Goal: Task Accomplishment & Management: Complete application form

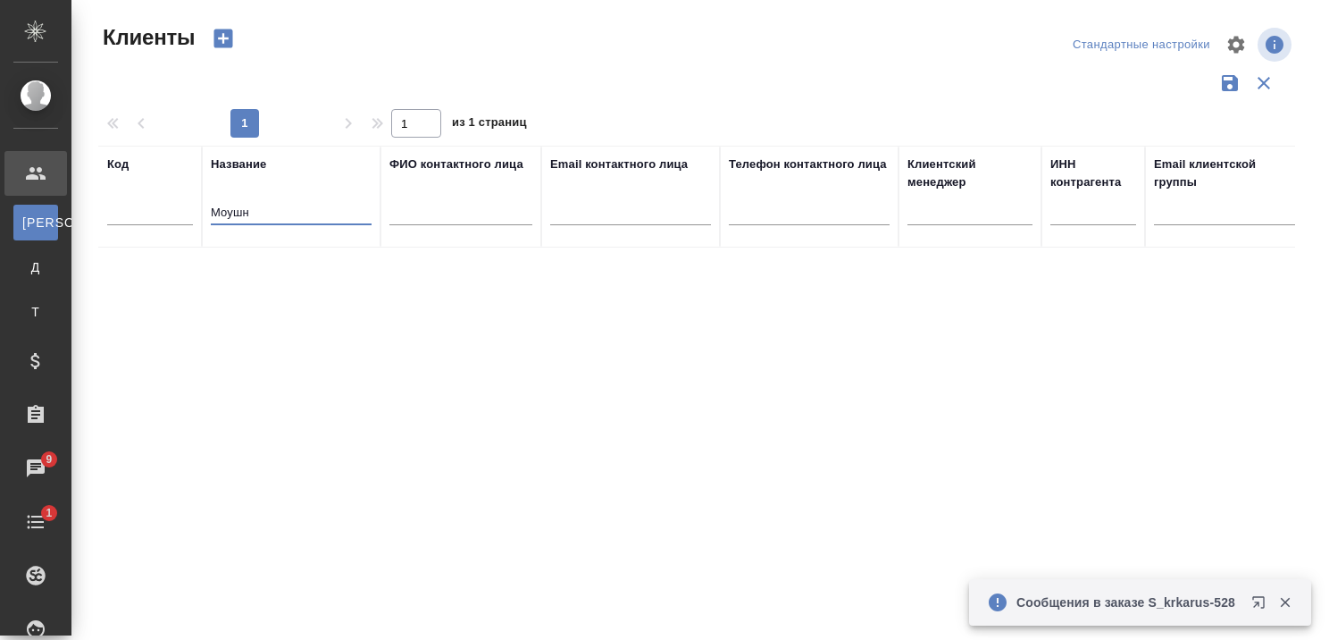
select select "RU"
type input "М"
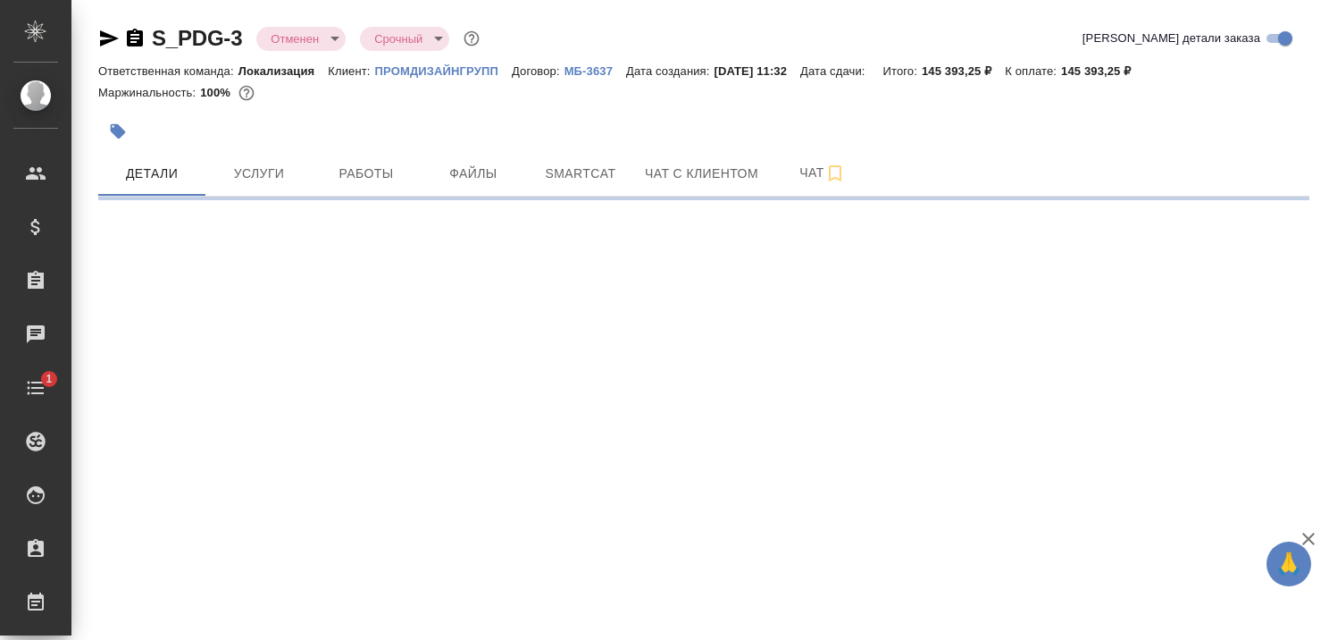
select select "RU"
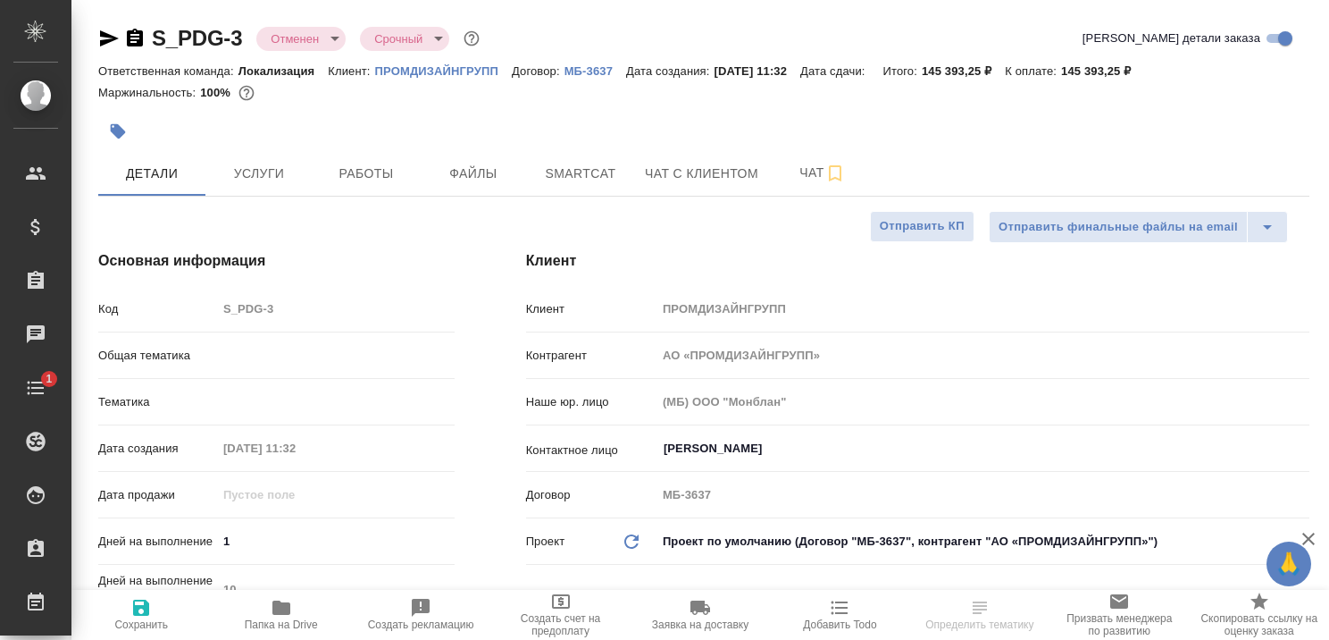
type textarea "x"
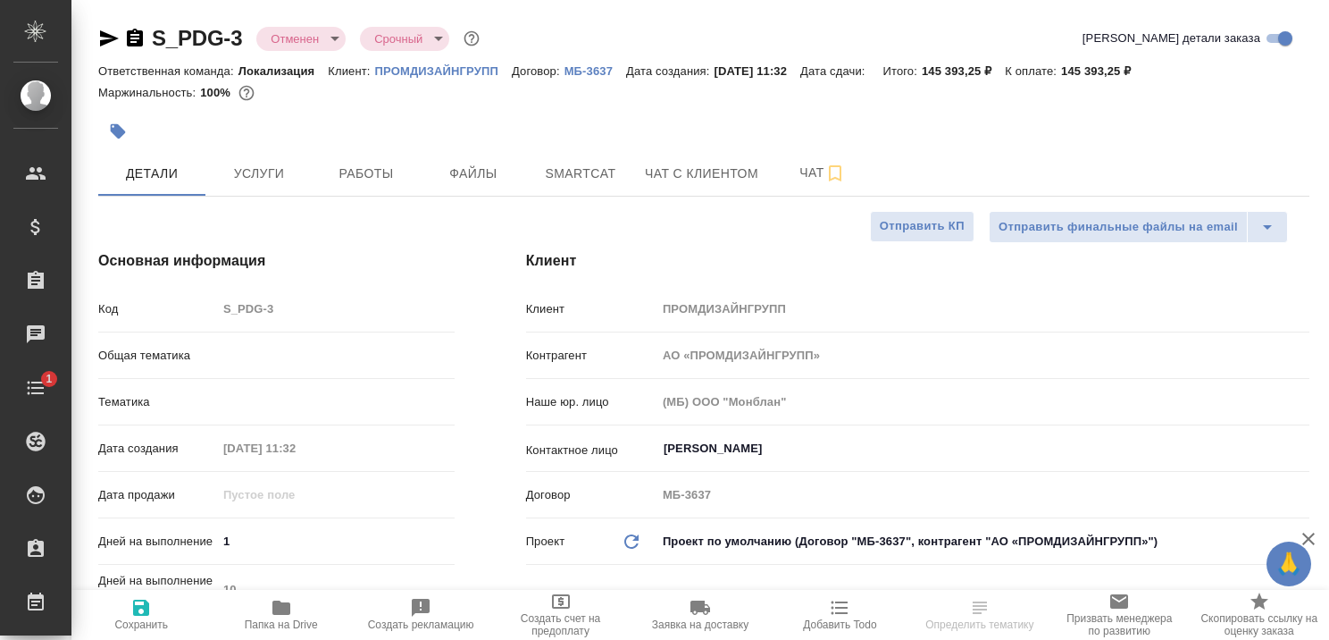
type textarea "x"
type input "[PERSON_NAME]"
type textarea "x"
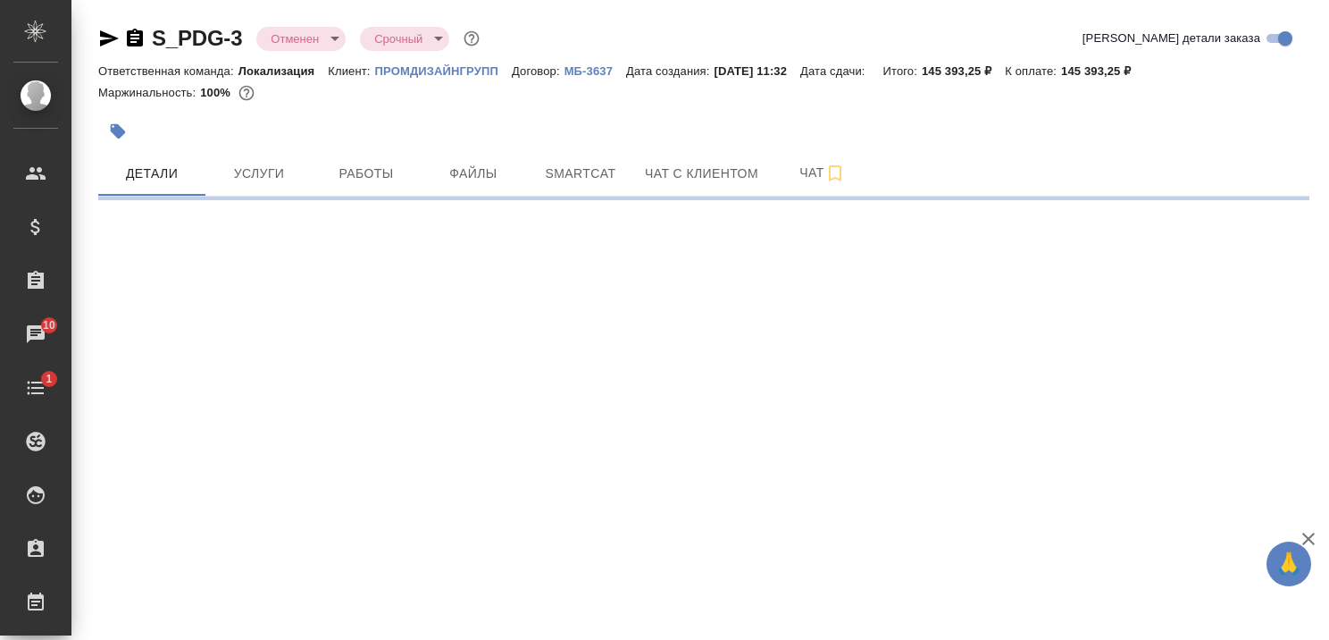
select select "RU"
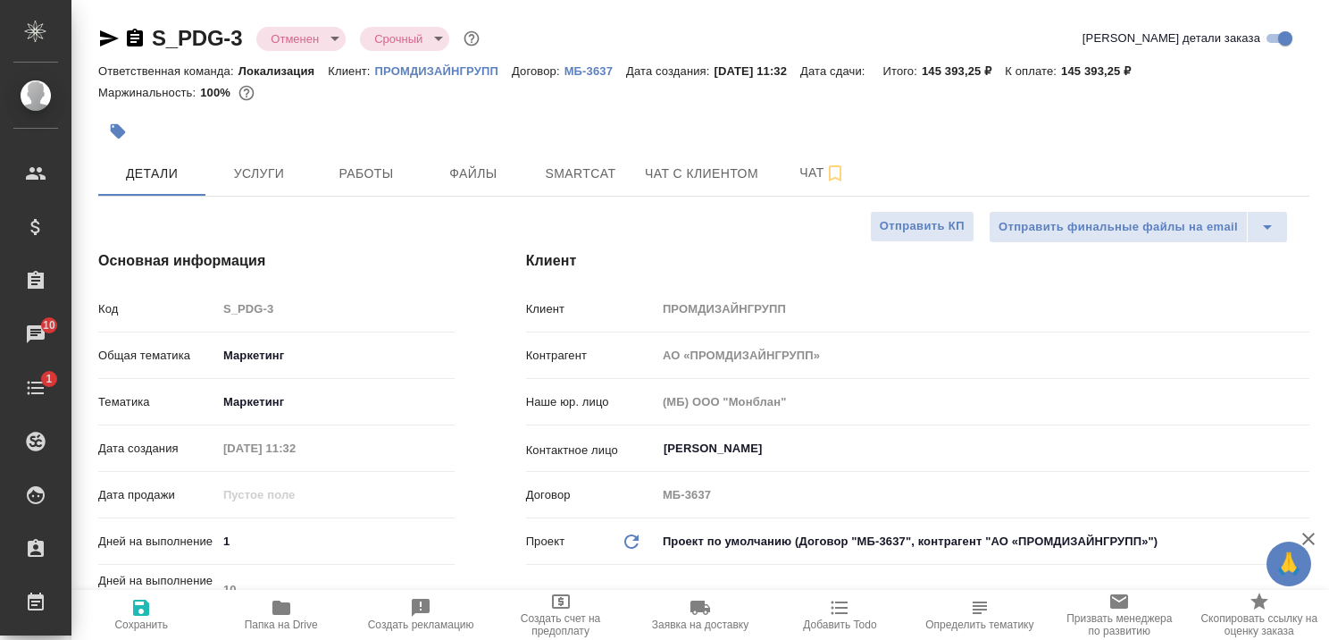
type textarea "x"
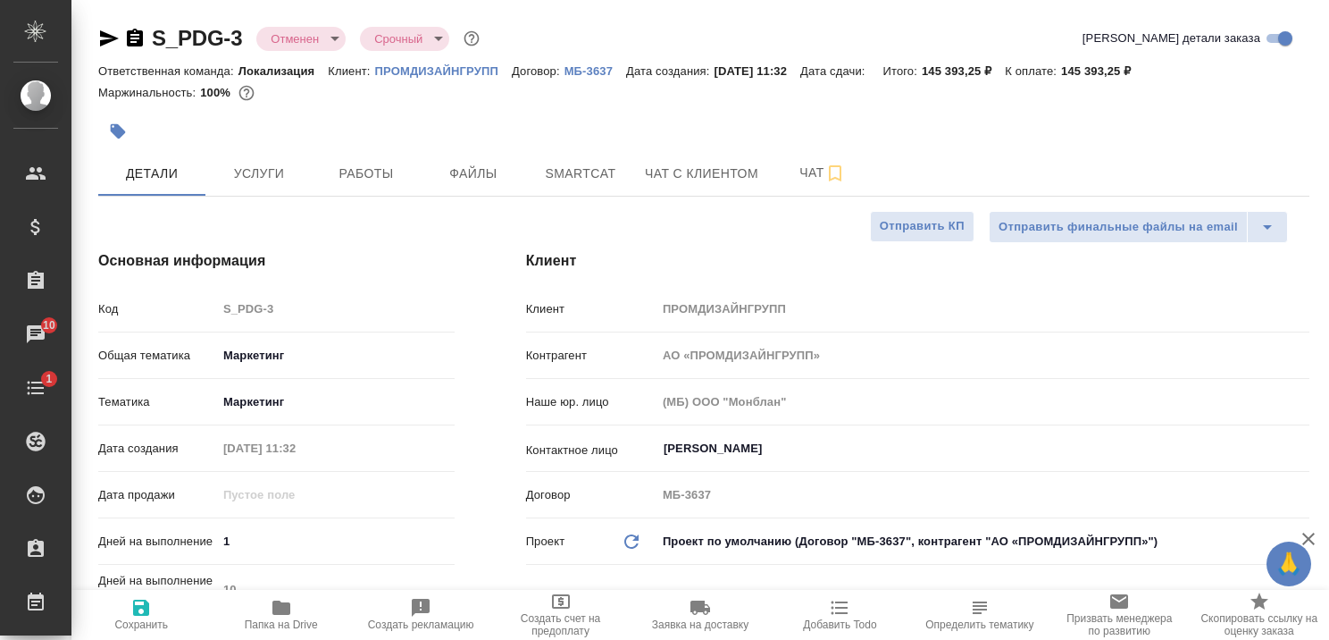
type textarea "x"
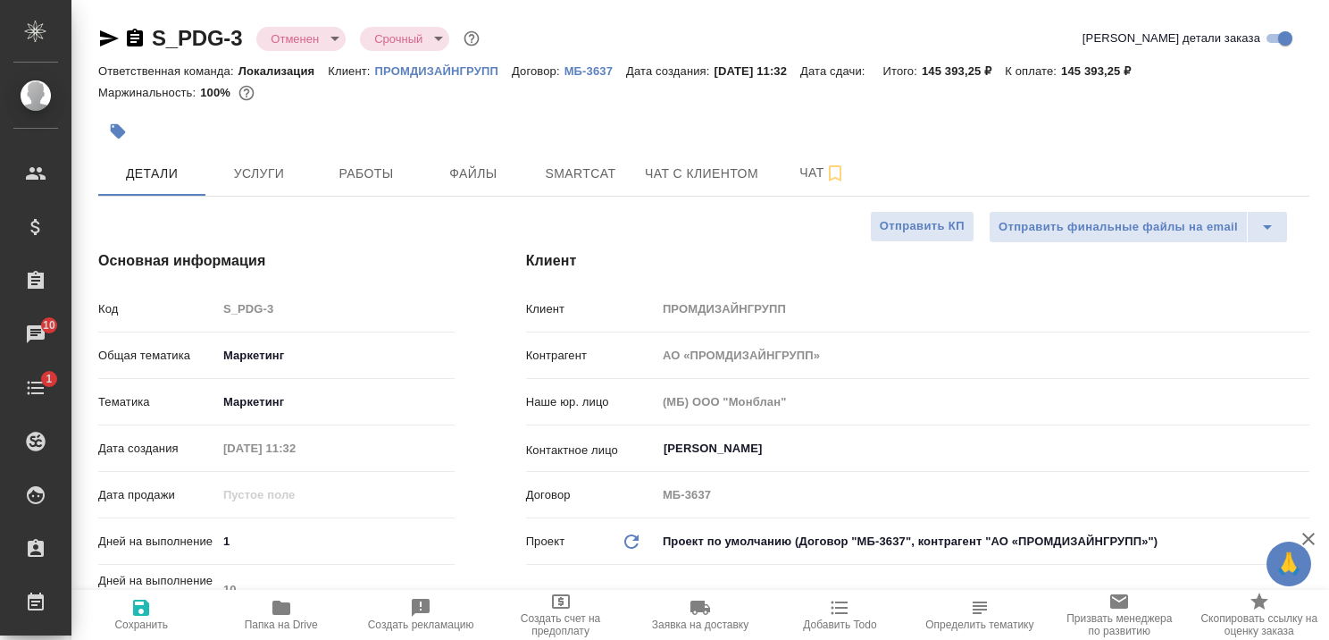
type textarea "x"
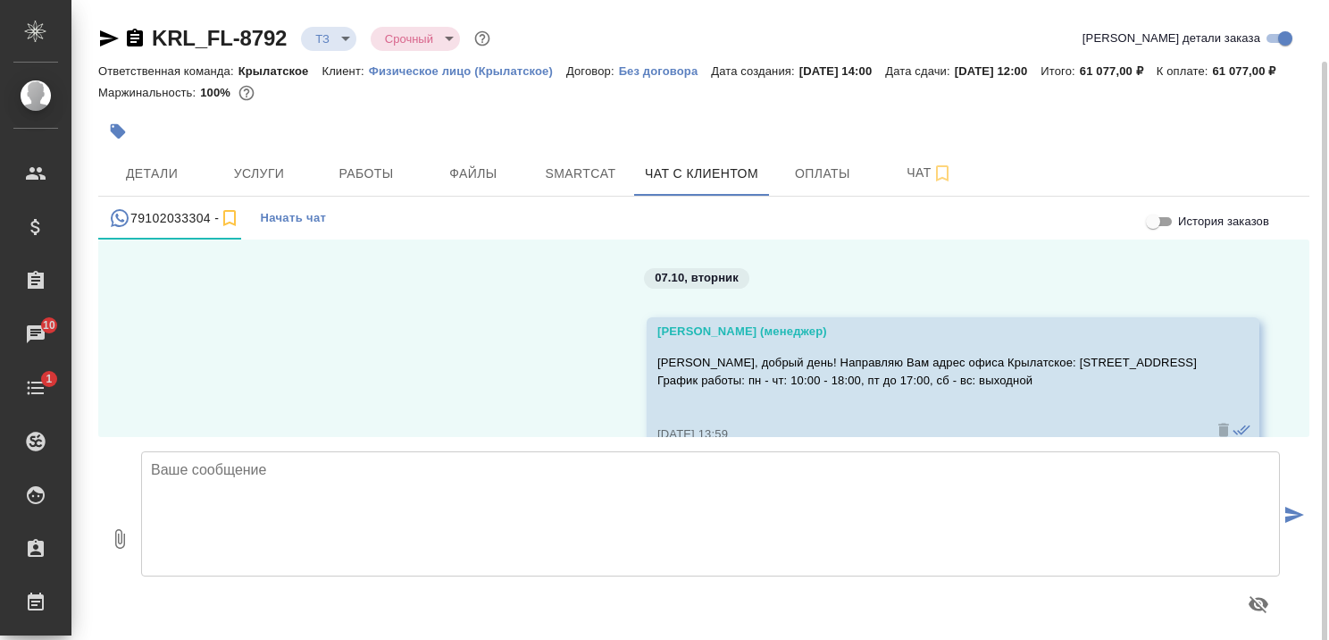
scroll to position [1372, 0]
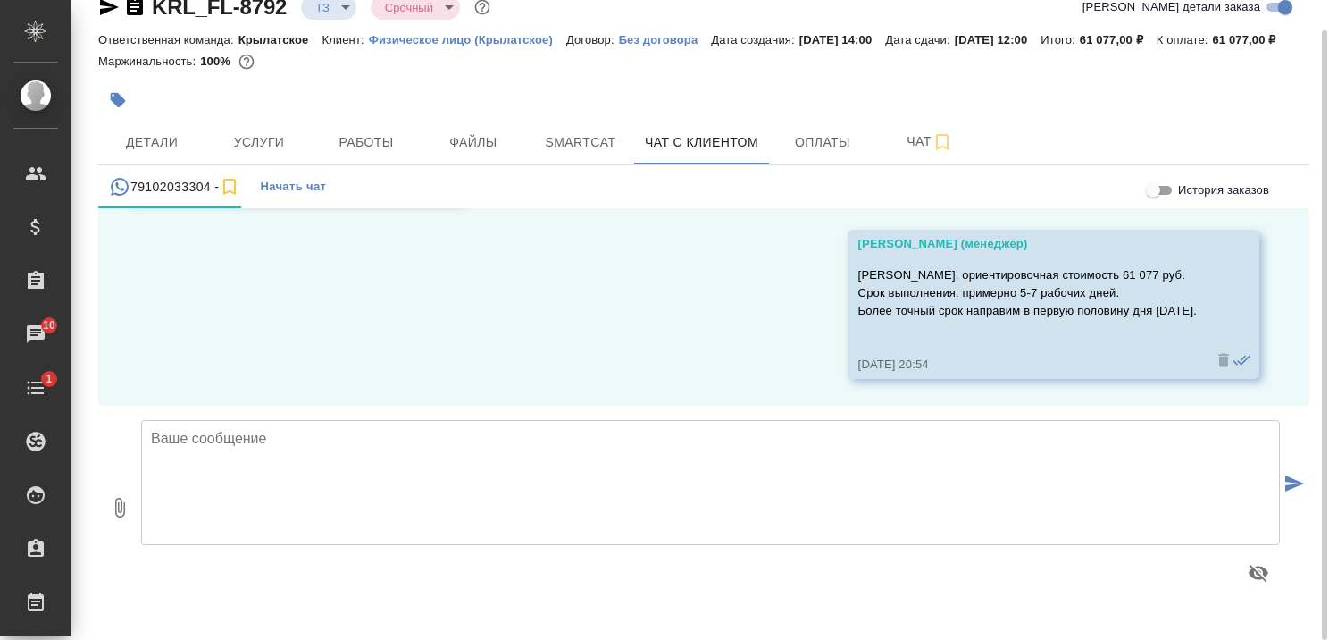
click at [691, 490] on textarea at bounding box center [710, 482] width 1139 height 125
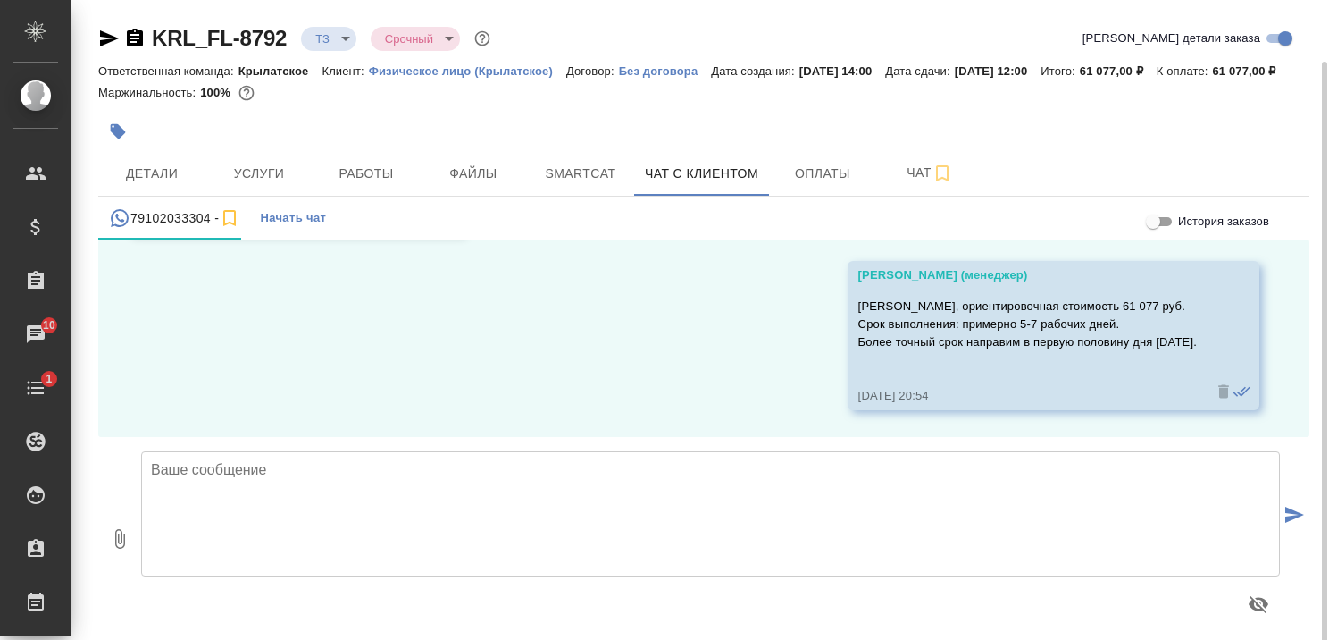
scroll to position [31, 0]
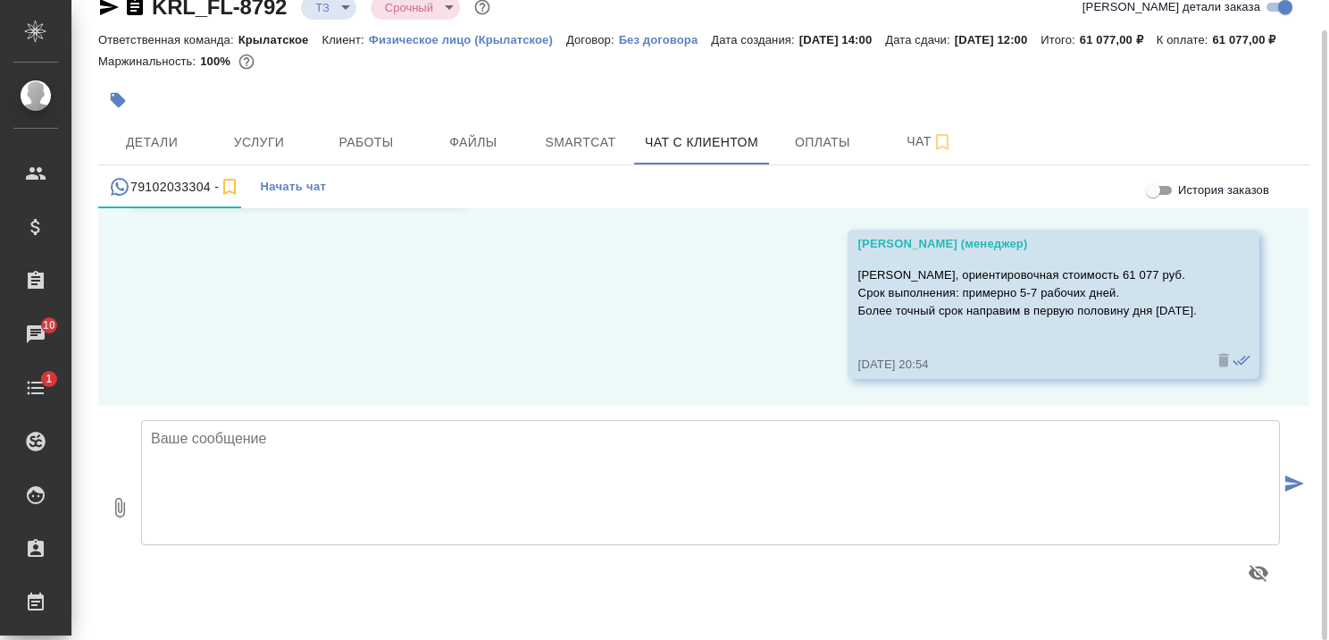
click at [748, 518] on textarea at bounding box center [710, 482] width 1139 height 125
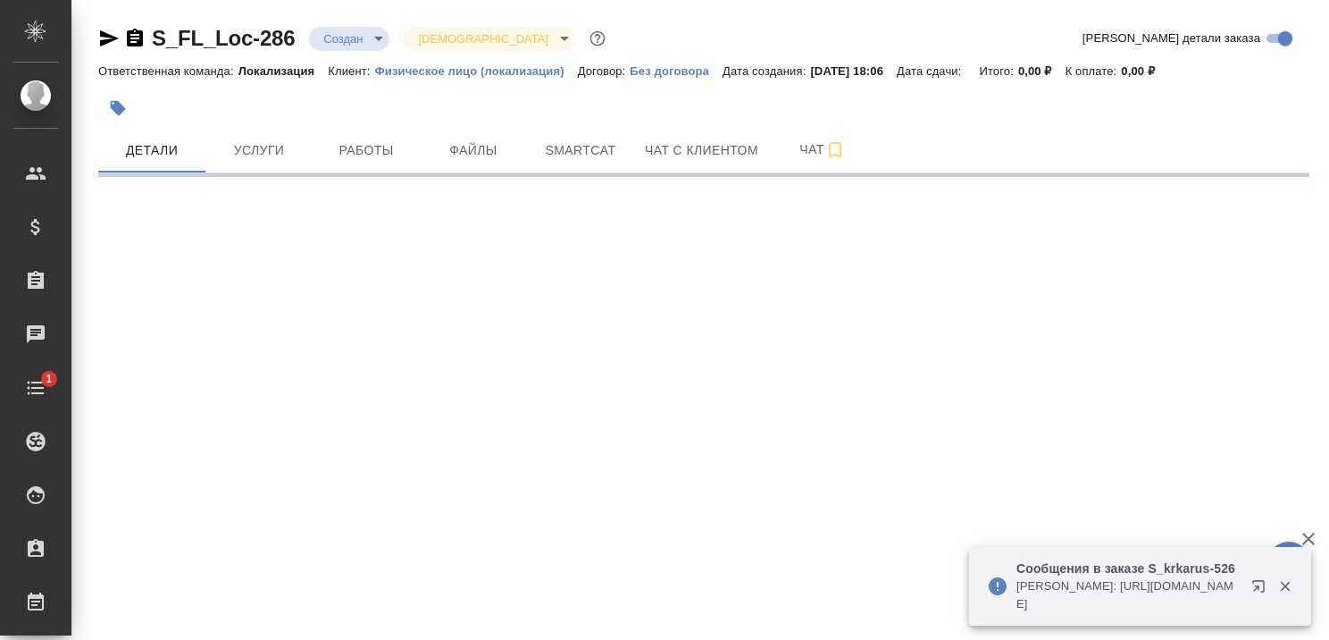
select select "RU"
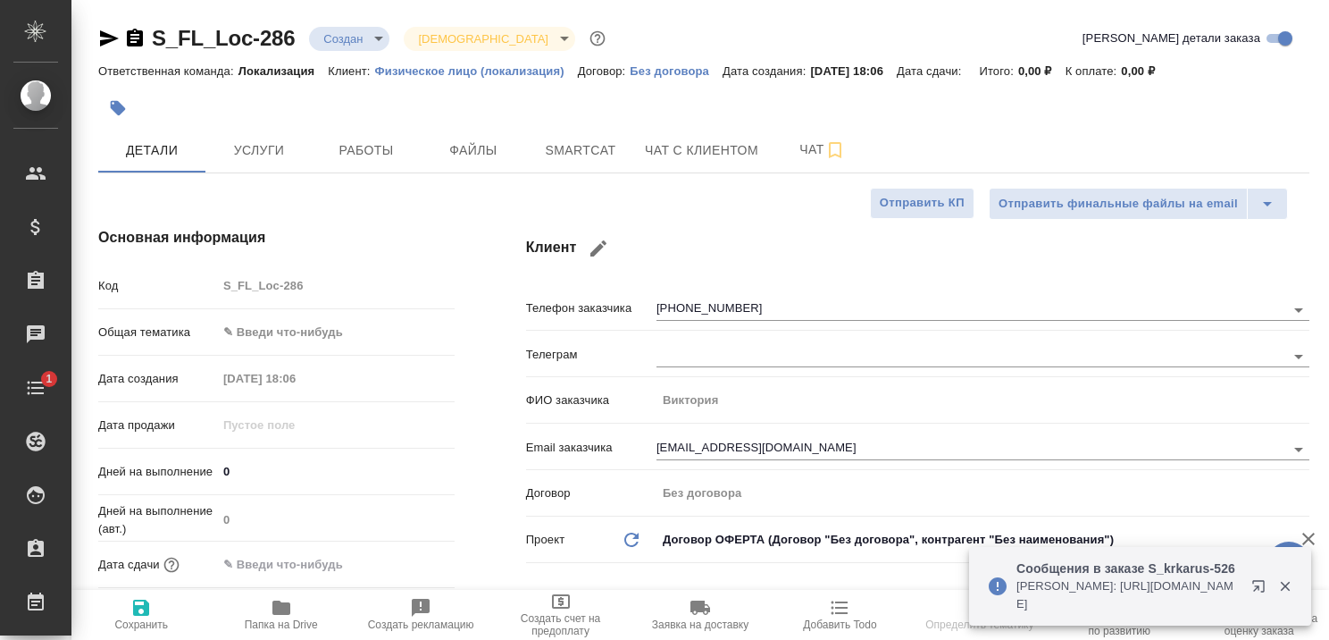
type textarea "x"
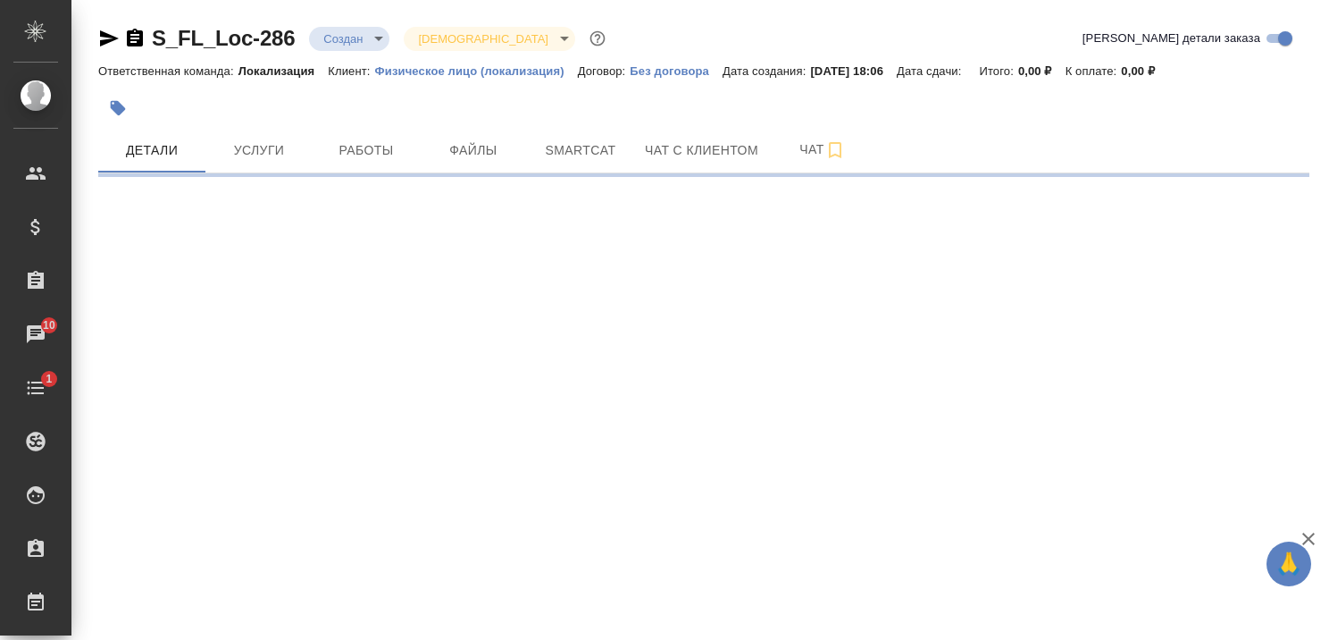
select select "RU"
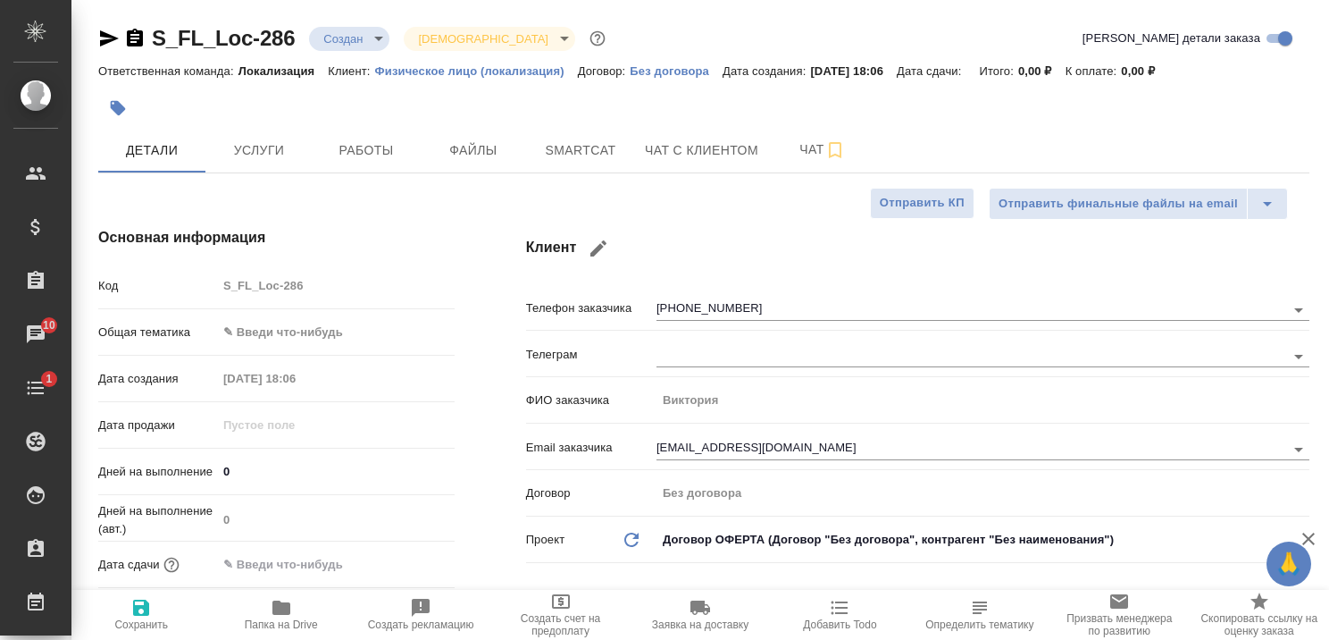
type textarea "x"
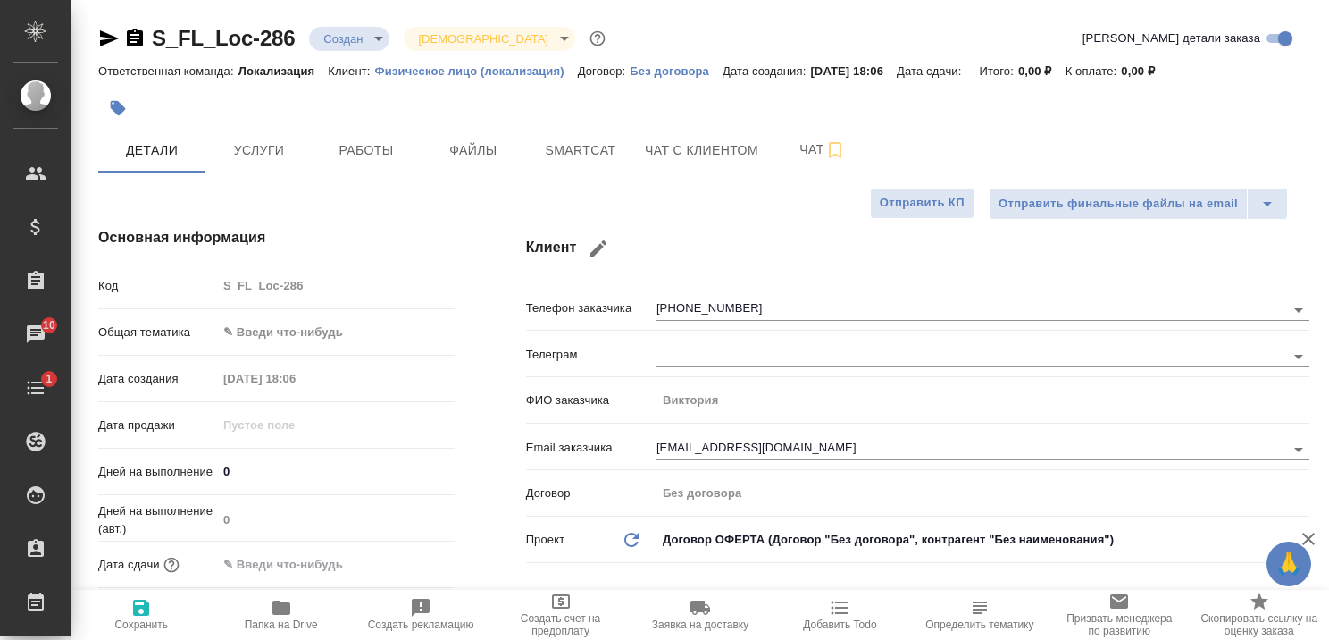
type textarea "x"
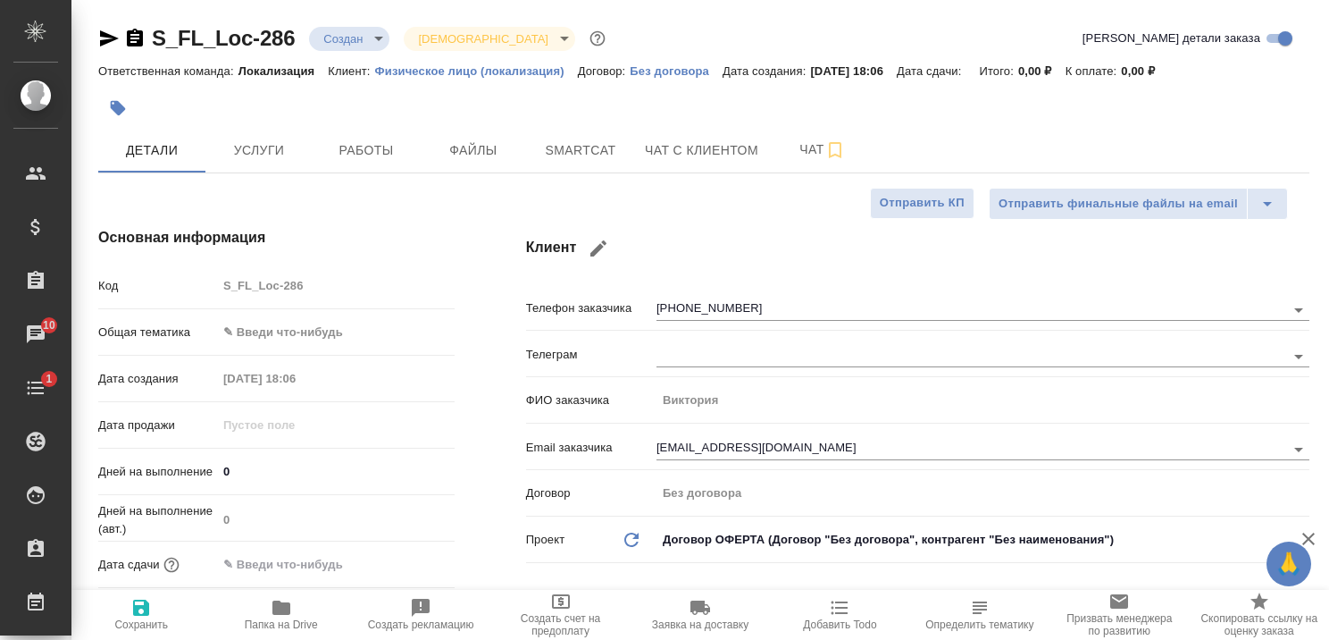
type textarea "x"
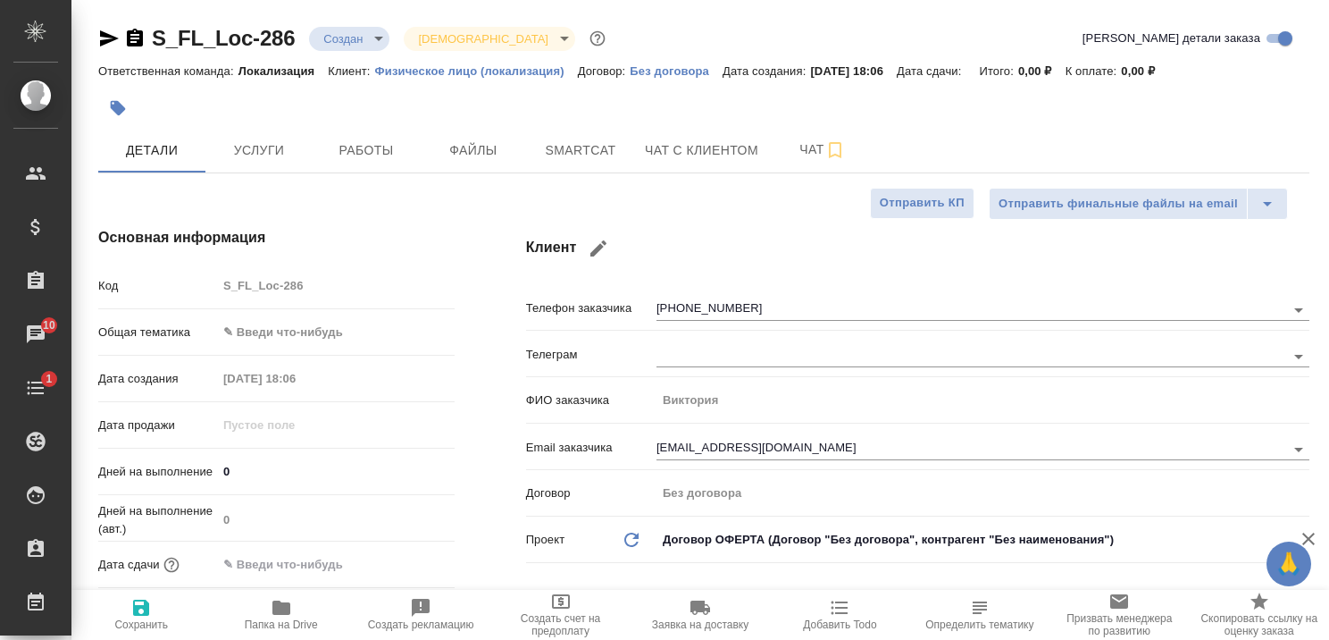
type textarea "x"
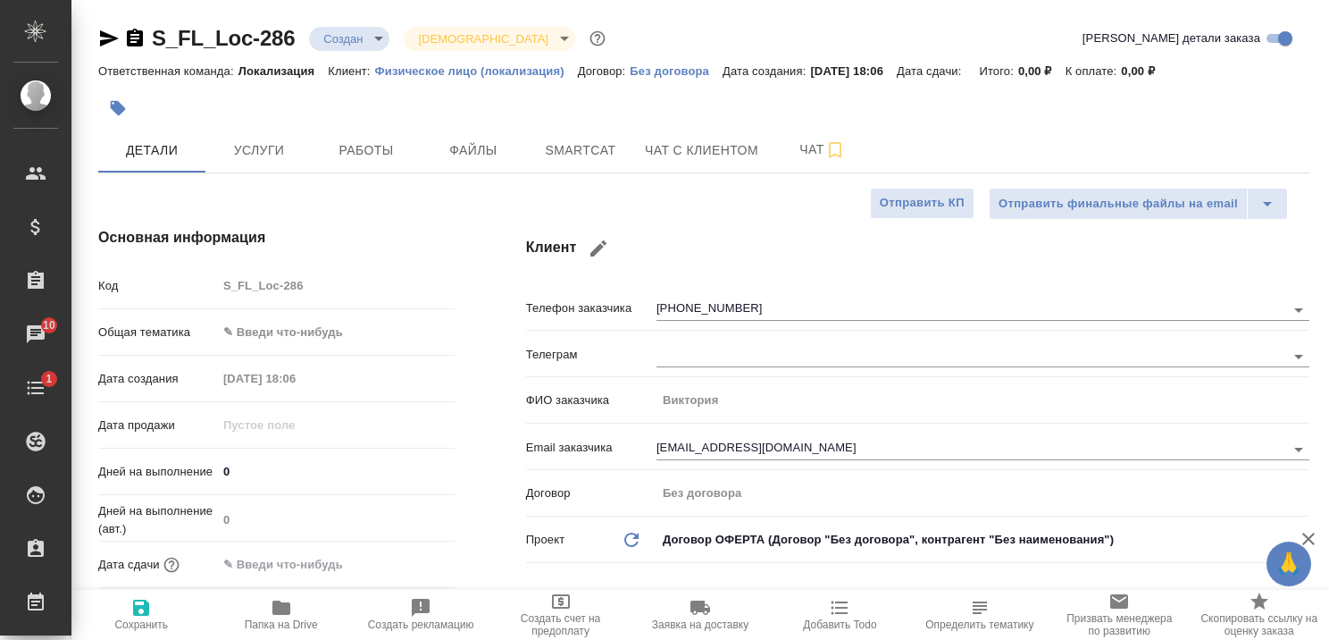
type textarea "x"
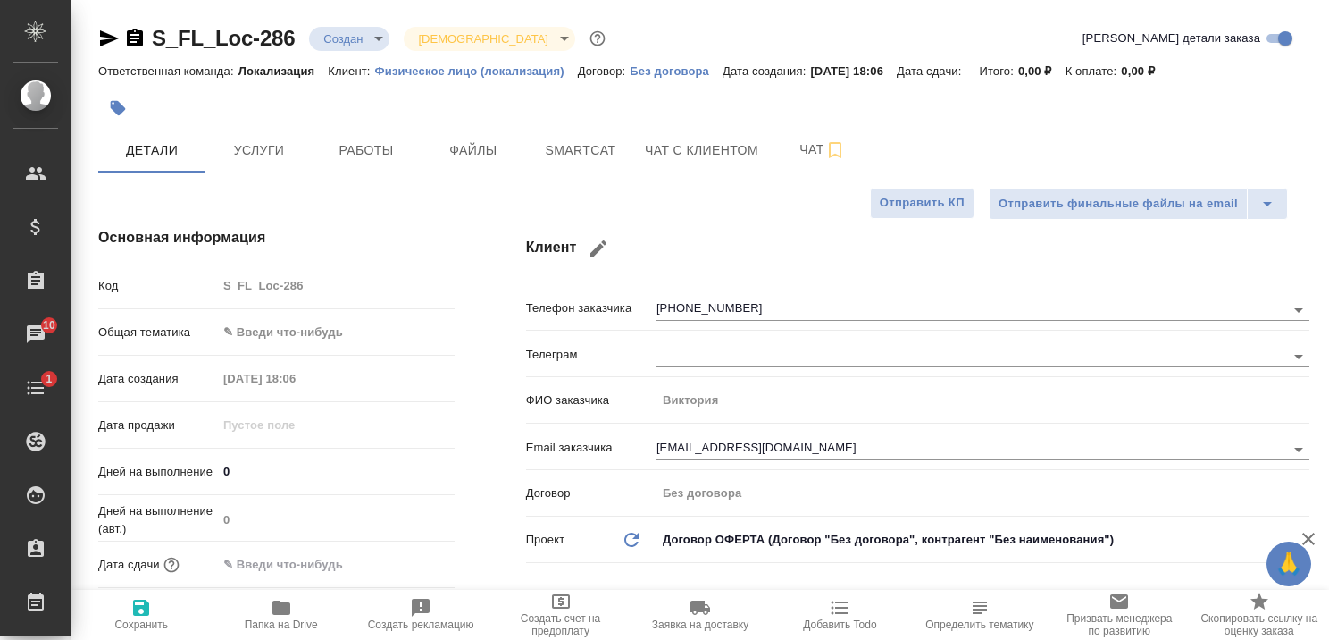
type textarea "x"
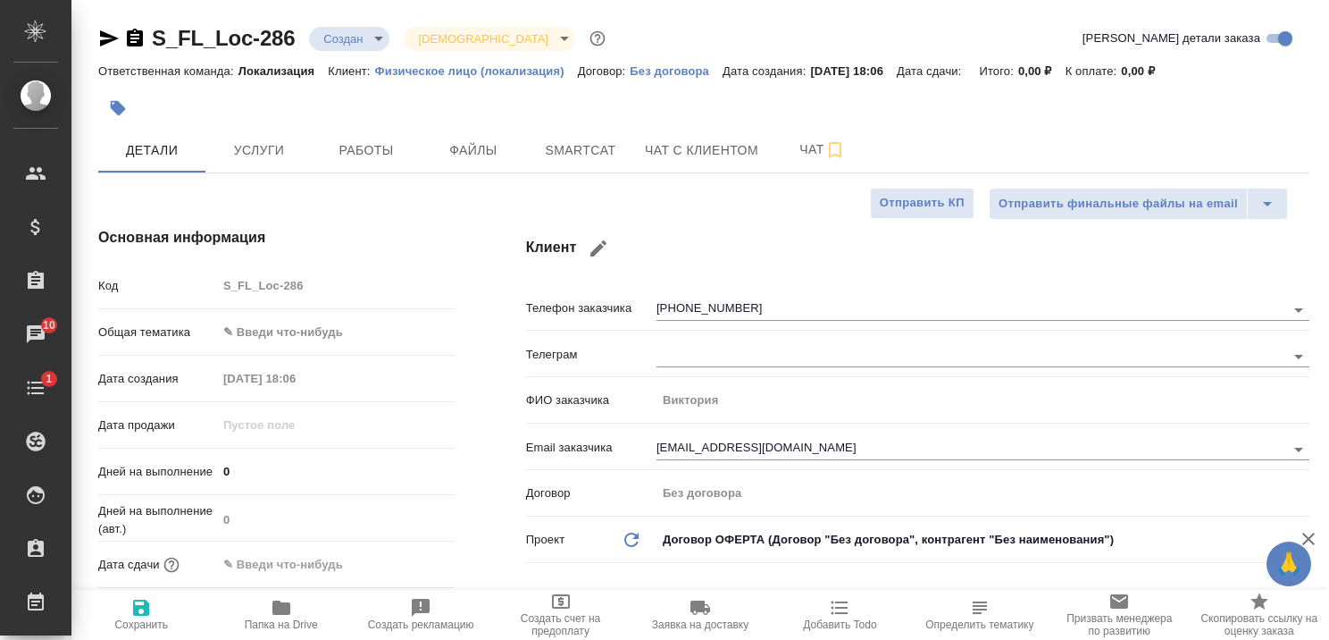
type textarea "x"
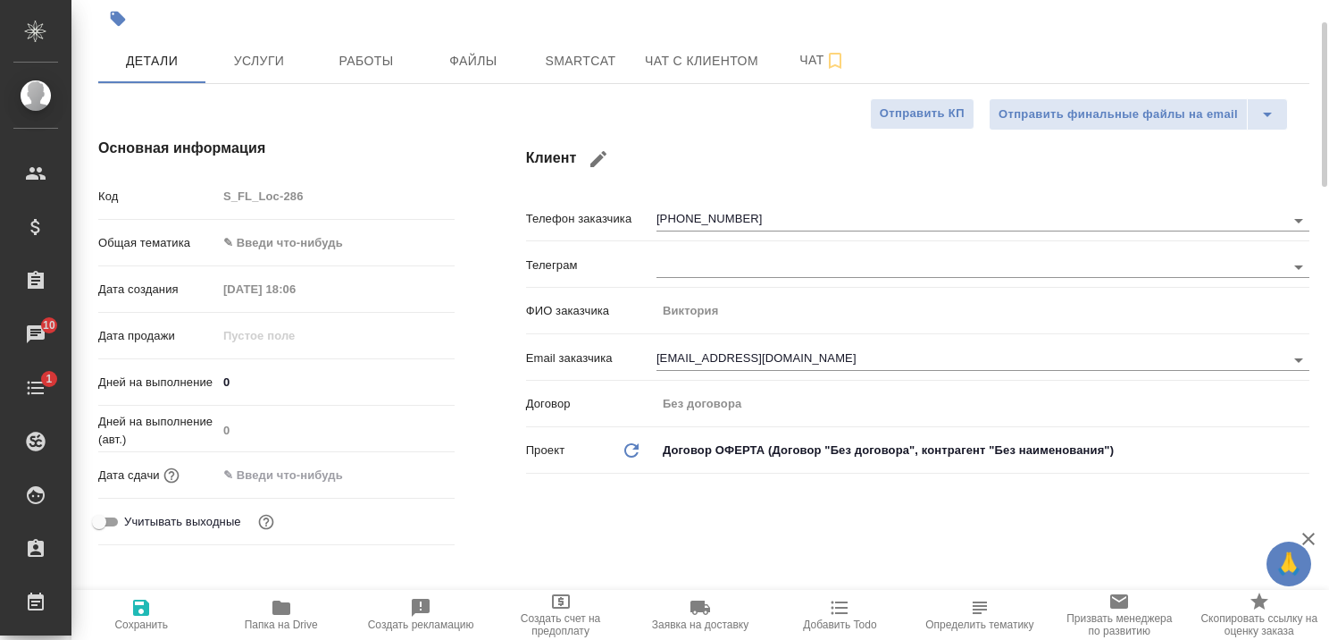
type textarea "x"
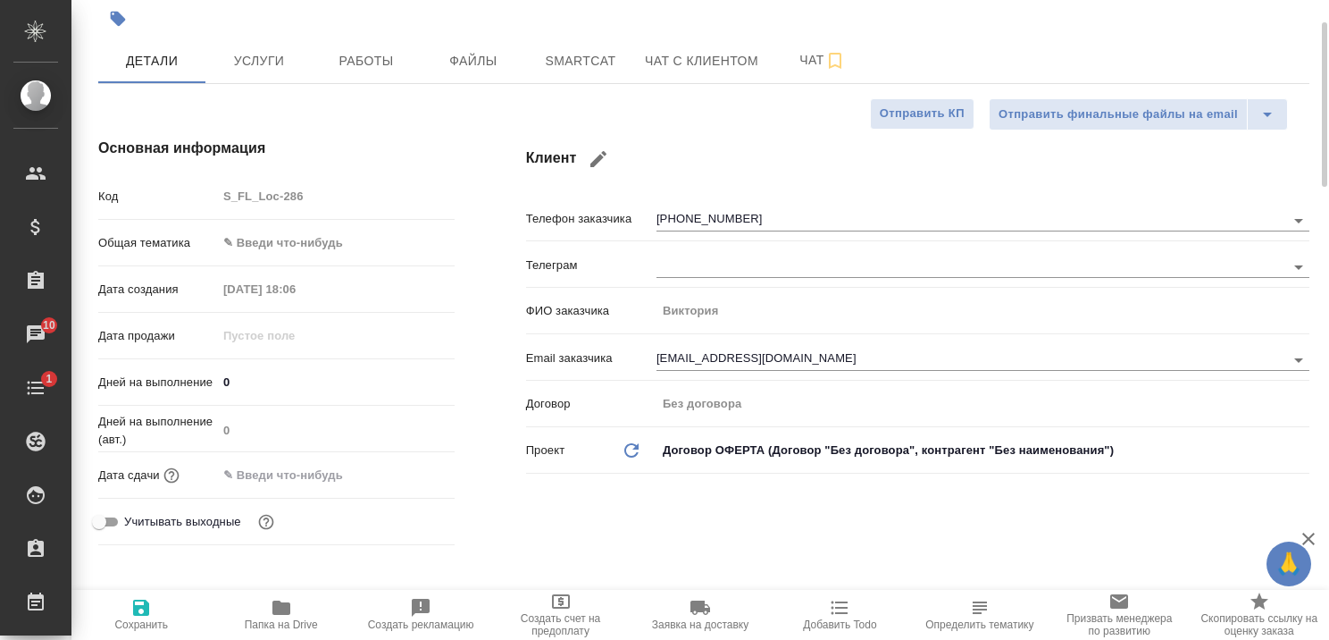
type textarea "x"
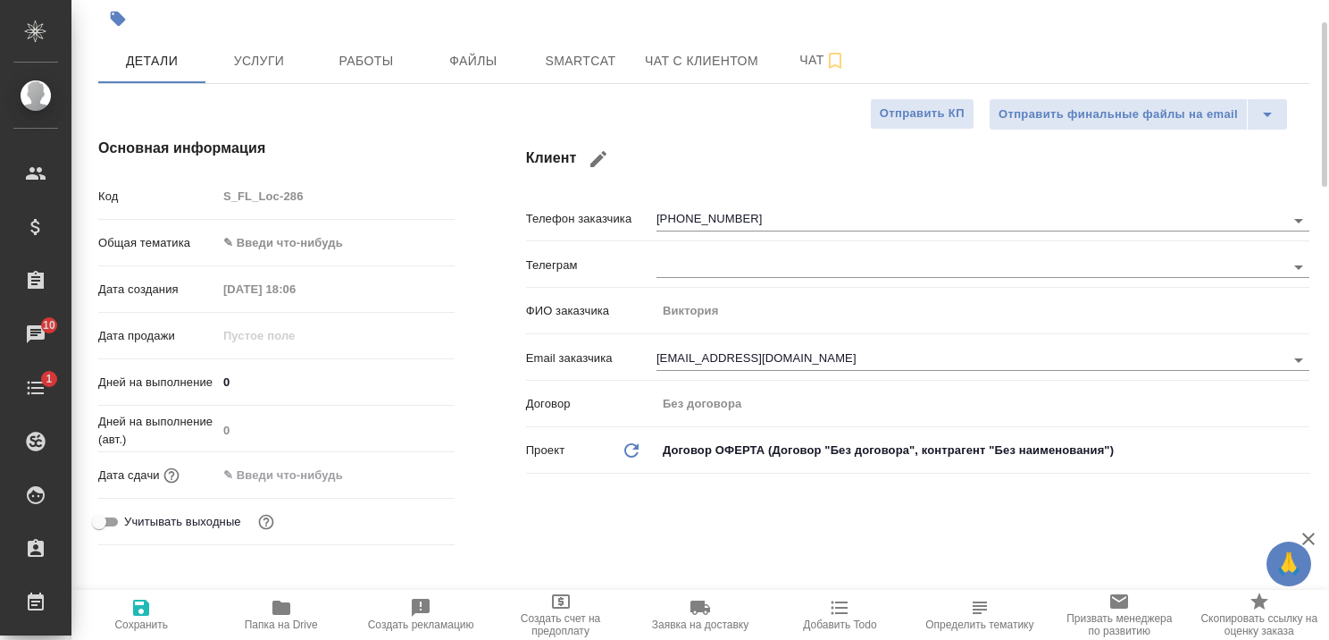
type textarea "x"
